Goal: Information Seeking & Learning: Learn about a topic

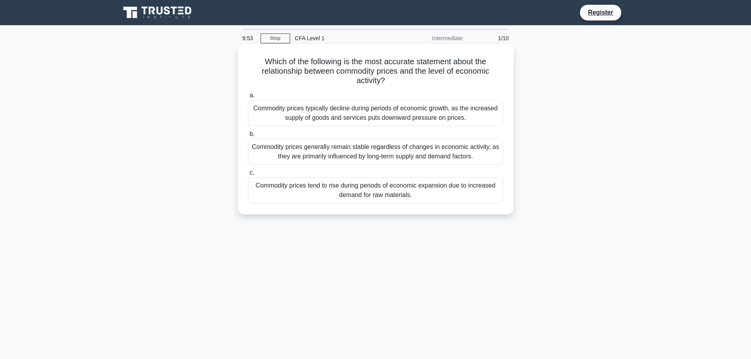
click at [375, 114] on div "Commodity prices typically decline during periods of economic growth, as the in…" at bounding box center [375, 113] width 255 height 26
click at [248, 98] on input "a. Commodity prices typically decline during periods of economic growth, as the…" at bounding box center [248, 95] width 0 height 5
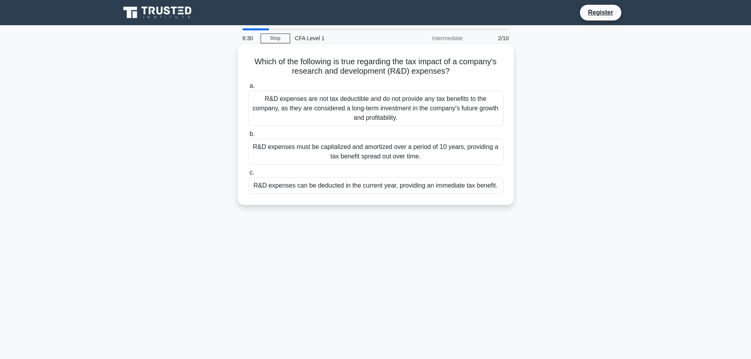
click at [330, 114] on div "R&D expenses are not tax deductible and do not provide any tax benefits to the …" at bounding box center [375, 108] width 255 height 35
click at [248, 89] on input "a. R&D expenses are not tax deductible and do not provide any tax benefits to t…" at bounding box center [248, 86] width 0 height 5
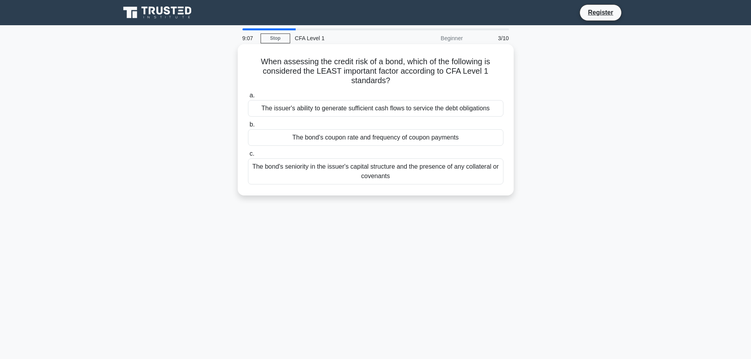
click at [389, 143] on div "The bond's coupon rate and frequency of coupon payments" at bounding box center [375, 137] width 255 height 17
click at [248, 127] on input "b. The bond's coupon rate and frequency of coupon payments" at bounding box center [248, 124] width 0 height 5
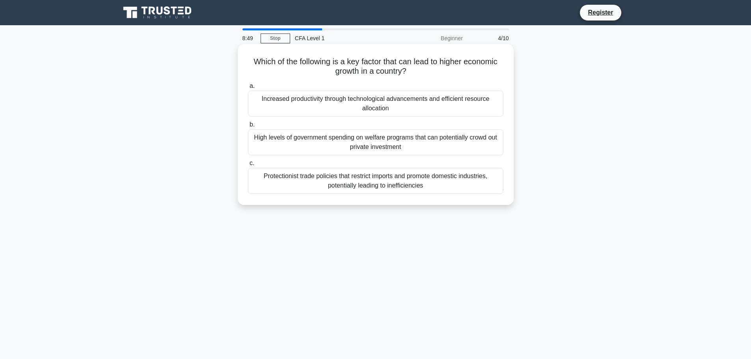
click at [406, 106] on div "Increased productivity through technological advancements and efficient resourc…" at bounding box center [375, 104] width 255 height 26
click at [248, 89] on input "a. Increased productivity through technological advancements and efficient reso…" at bounding box center [248, 86] width 0 height 5
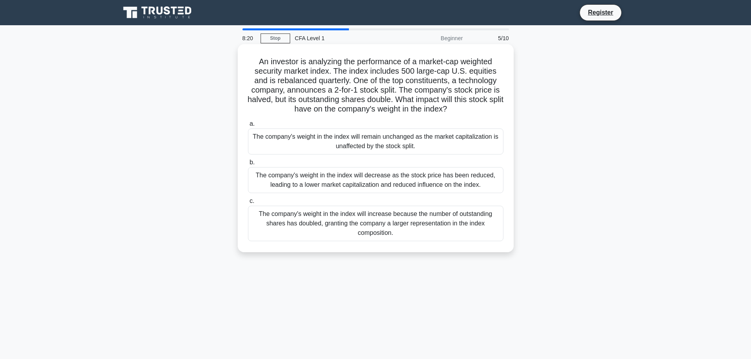
click at [412, 149] on div "The company's weight in the index will remain unchanged as the market capitaliz…" at bounding box center [375, 142] width 255 height 26
click at [248, 127] on input "a. The company's weight in the index will remain unchanged as the market capita…" at bounding box center [248, 123] width 0 height 5
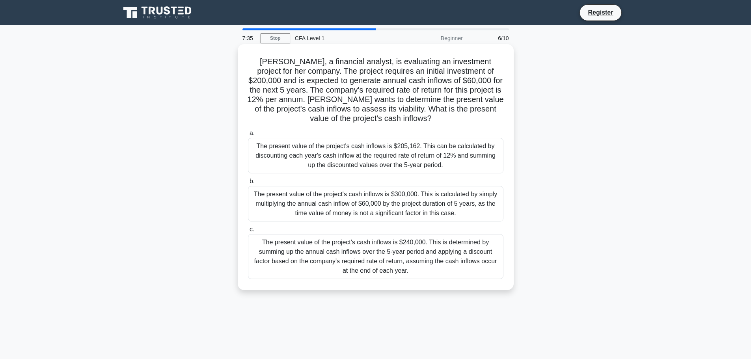
click at [429, 250] on div "The present value of the project's cash inflows is $240,000. This is determined…" at bounding box center [375, 256] width 255 height 45
click at [248, 232] on input "c. The present value of the project's cash inflows is $240,000. This is determi…" at bounding box center [248, 229] width 0 height 5
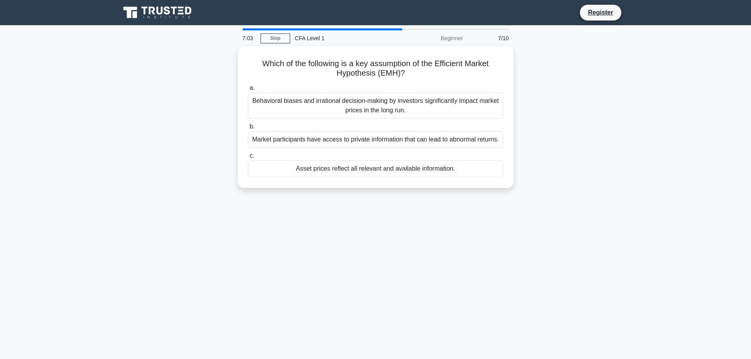
click at [555, 73] on div "Which of the following is a key assumption of the Efficient Market Hypothesis (…" at bounding box center [376, 121] width 520 height 151
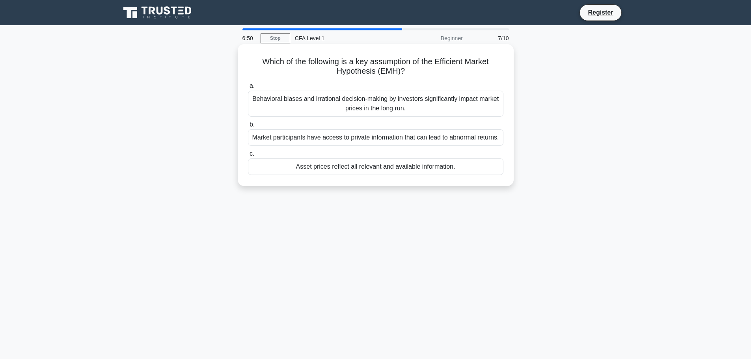
click at [482, 140] on div "Market participants have access to private information that can lead to abnorma…" at bounding box center [375, 137] width 255 height 17
click at [248, 127] on input "b. Market participants have access to private information that can lead to abno…" at bounding box center [248, 124] width 0 height 5
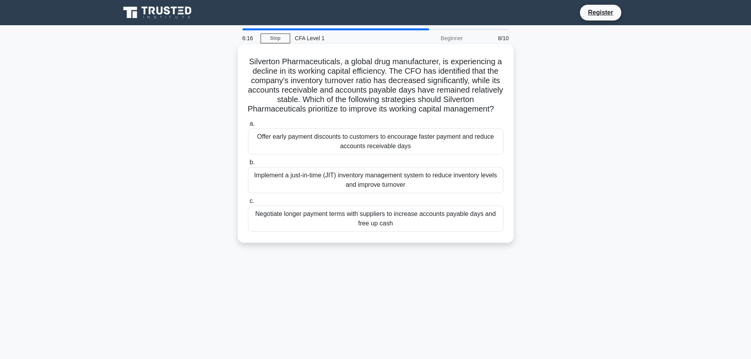
click at [414, 189] on div "Implement a just-in-time (JIT) inventory management system to reduce inventory …" at bounding box center [375, 180] width 255 height 26
click at [248, 165] on input "b. Implement a just-in-time (JIT) inventory management system to reduce invento…" at bounding box center [248, 162] width 0 height 5
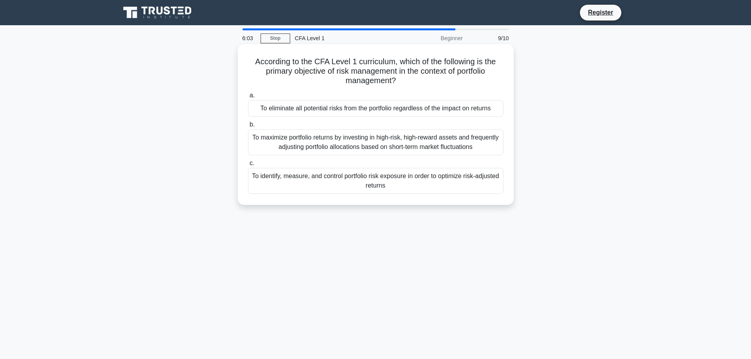
click at [353, 181] on div "To identify, measure, and control portfolio risk exposure in order to optimize …" at bounding box center [375, 181] width 255 height 26
click at [248, 166] on input "c. To identify, measure, and control portfolio risk exposure in order to optimi…" at bounding box center [248, 163] width 0 height 5
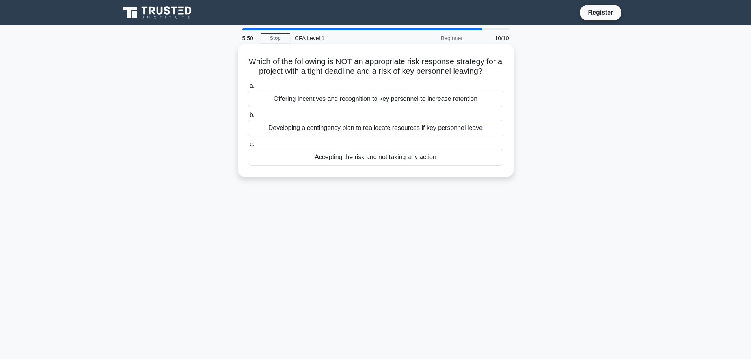
click at [339, 153] on div "Accepting the risk and not taking any action" at bounding box center [375, 157] width 255 height 17
click at [248, 147] on input "c. Accepting the risk and not taking any action" at bounding box center [248, 144] width 0 height 5
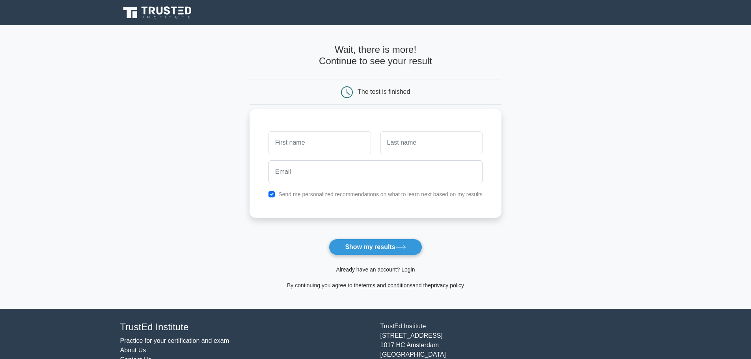
click at [310, 145] on input "text" at bounding box center [319, 142] width 102 height 23
